Goal: Find specific page/section: Find specific page/section

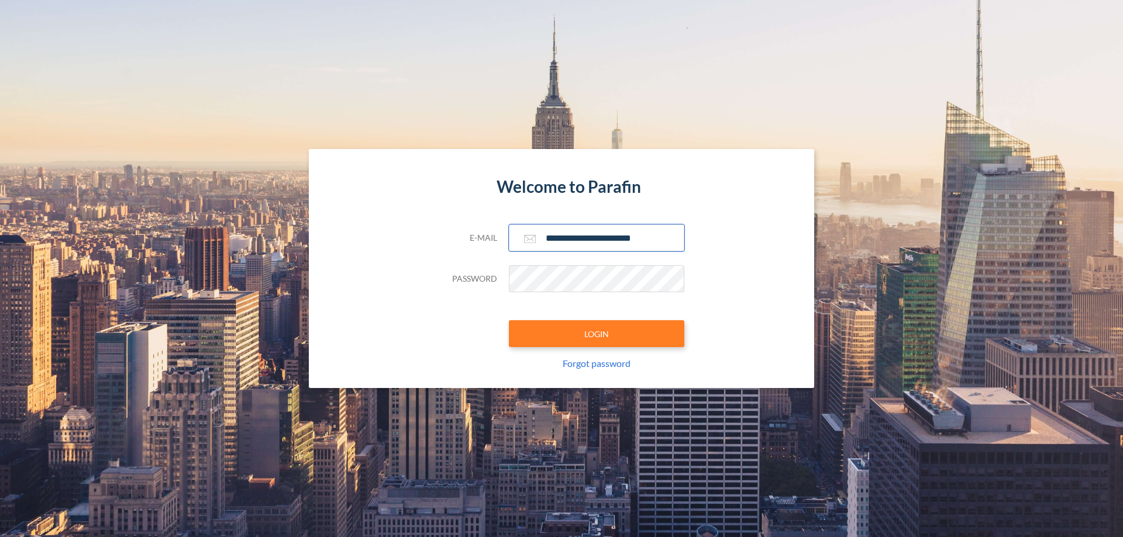
type input "**********"
click at [597, 334] on button "LOGIN" at bounding box center [596, 333] width 175 height 27
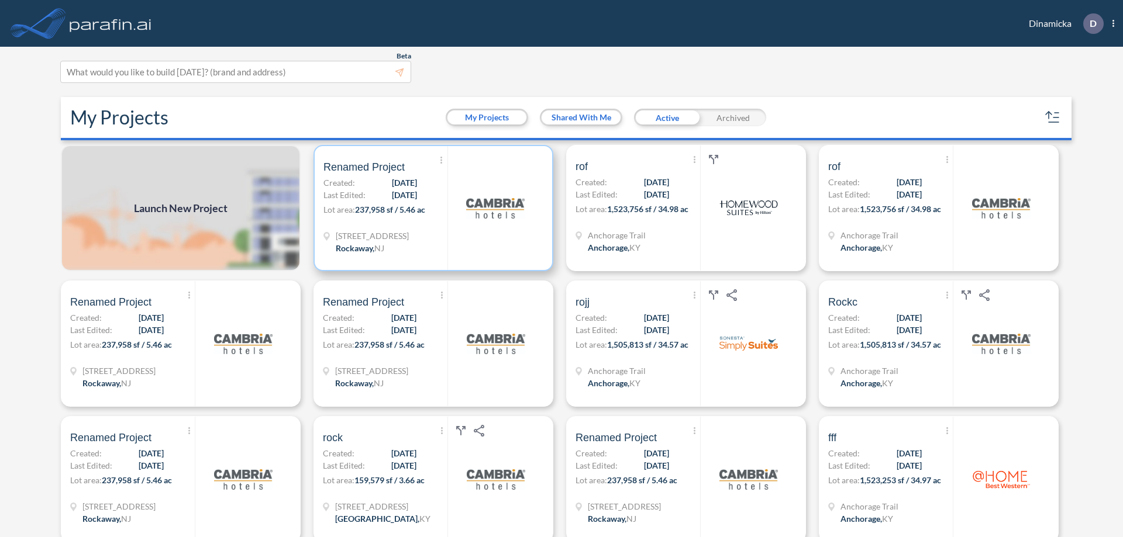
scroll to position [3, 0]
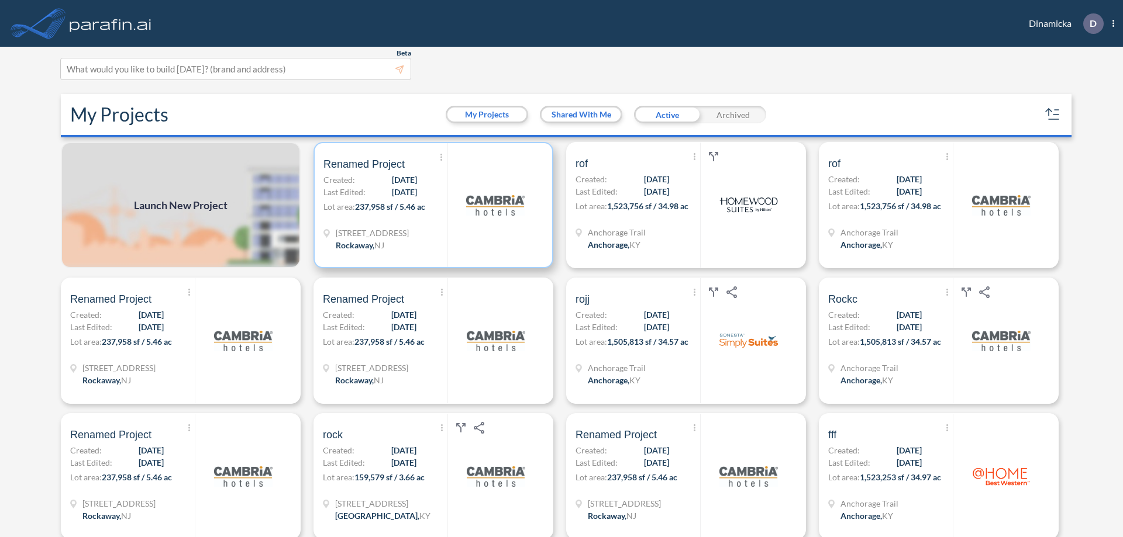
click at [431, 205] on p "Lot area: 237,958 sf / 5.46 ac" at bounding box center [385, 209] width 124 height 17
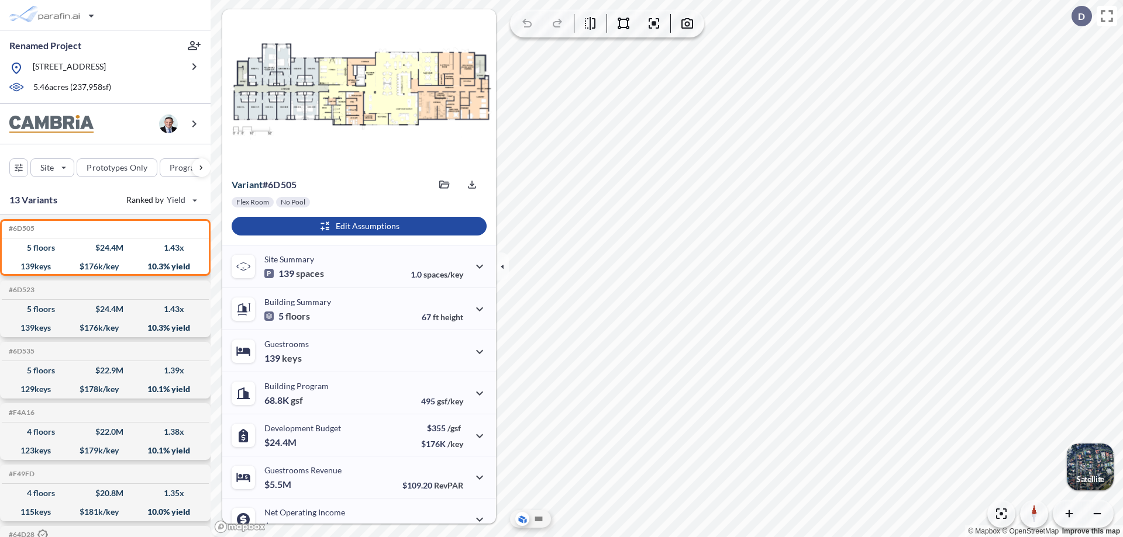
scroll to position [59, 0]
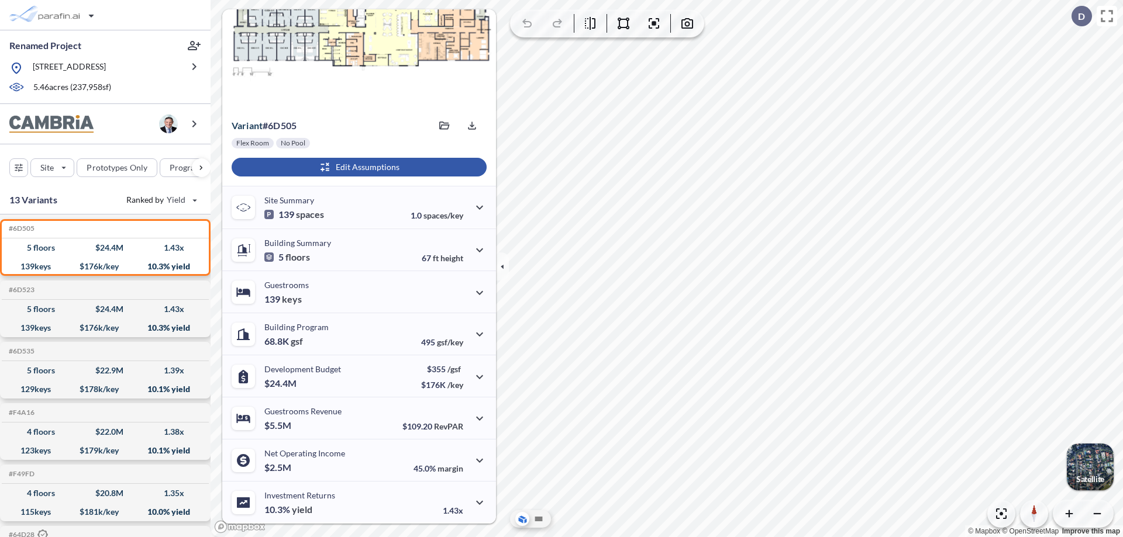
click at [357, 167] on div "button" at bounding box center [359, 167] width 255 height 19
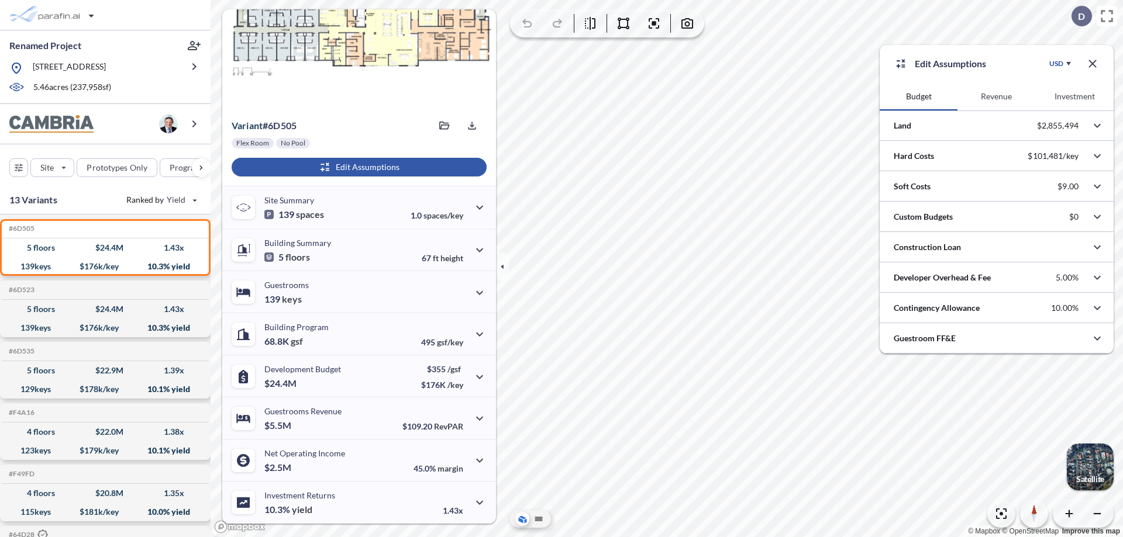
click at [996, 96] on button "Revenue" at bounding box center [996, 96] width 78 height 28
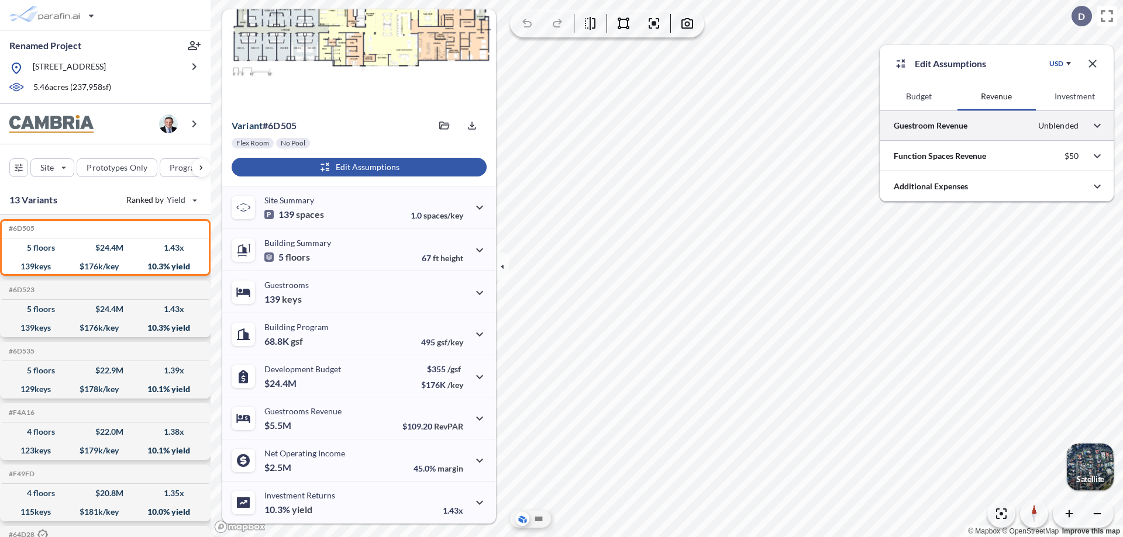
click at [997, 126] on div at bounding box center [997, 126] width 234 height 30
